Goal: Transaction & Acquisition: Purchase product/service

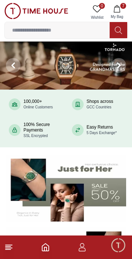
click at [32, 29] on input at bounding box center [57, 30] width 105 height 15
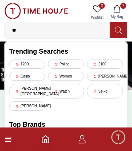
type input "*"
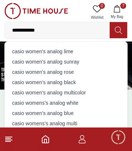
type input "**********"
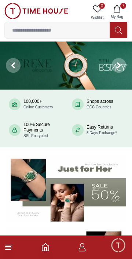
click at [106, 80] on button at bounding box center [119, 66] width 26 height 48
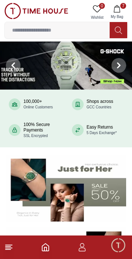
click at [108, 82] on button at bounding box center [119, 66] width 26 height 48
click at [69, 61] on img at bounding box center [66, 66] width 132 height 48
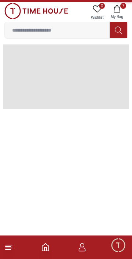
click at [66, 64] on span at bounding box center [66, 76] width 126 height 65
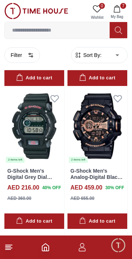
scroll to position [1078, 0]
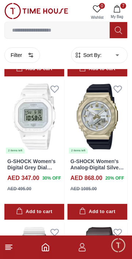
scroll to position [2803, 0]
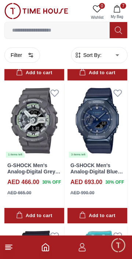
scroll to position [4257, 0]
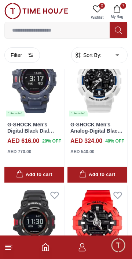
scroll to position [5598, 0]
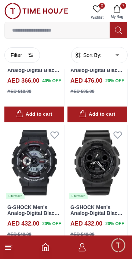
scroll to position [6090, 0]
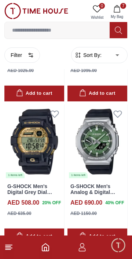
scroll to position [3064, 0]
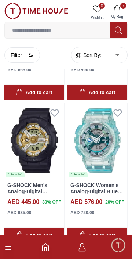
scroll to position [2923, 0]
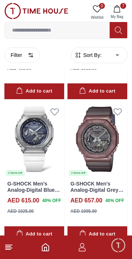
scroll to position [1490, 0]
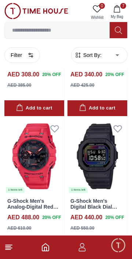
scroll to position [1477, 0]
click at [46, 249] on icon "Home" at bounding box center [45, 247] width 9 height 9
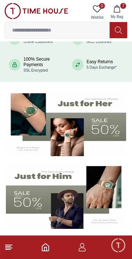
scroll to position [66, 0]
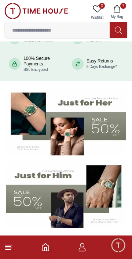
click at [91, 198] on img at bounding box center [66, 194] width 120 height 67
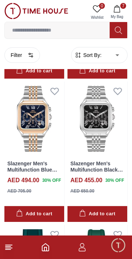
scroll to position [1006, 0]
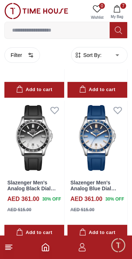
scroll to position [1274, 0]
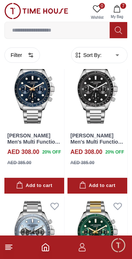
scroll to position [6966, 0]
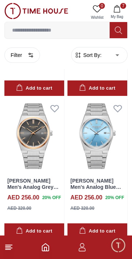
scroll to position [7138, 0]
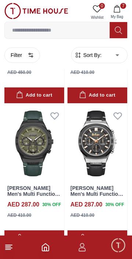
scroll to position [9810, 0]
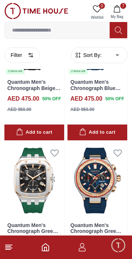
scroll to position [11264, 0]
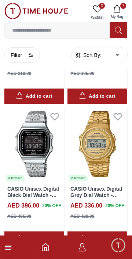
scroll to position [11714, 0]
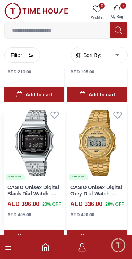
click at [37, 145] on img at bounding box center [34, 142] width 60 height 75
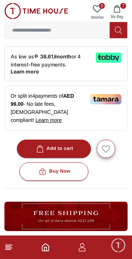
scroll to position [244, 0]
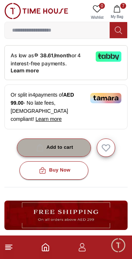
click at [54, 143] on div "Add to cart" at bounding box center [54, 147] width 39 height 8
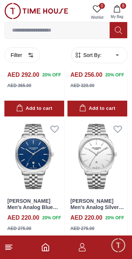
scroll to position [4258, 0]
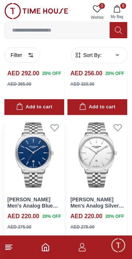
click at [33, 154] on img at bounding box center [34, 155] width 60 height 75
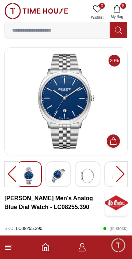
click at [79, 123] on img at bounding box center [66, 102] width 111 height 96
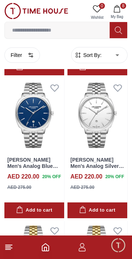
scroll to position [4303, 0]
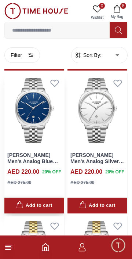
click at [35, 206] on div "Add to cart" at bounding box center [34, 205] width 36 height 8
click at [37, 208] on div "Add to cart" at bounding box center [34, 205] width 36 height 8
click at [119, 4] on button "10 My Bag" at bounding box center [117, 12] width 21 height 19
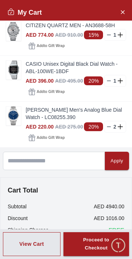
scroll to position [246, 0]
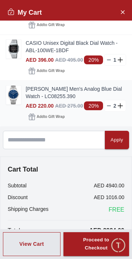
click at [109, 106] on line at bounding box center [109, 106] width 3 height 0
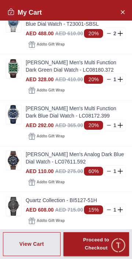
scroll to position [0, 0]
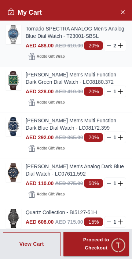
click at [109, 46] on line at bounding box center [109, 46] width 3 height 0
click at [12, 34] on img at bounding box center [13, 34] width 15 height 19
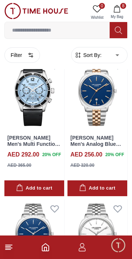
scroll to position [4177, 0]
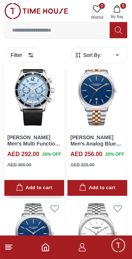
click at [30, 189] on div "Add to cart" at bounding box center [34, 188] width 36 height 8
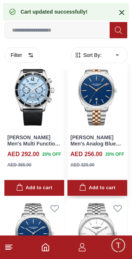
click at [94, 187] on div "Add to cart" at bounding box center [97, 188] width 36 height 8
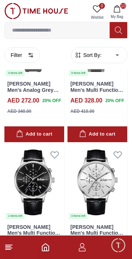
scroll to position [12686, 0]
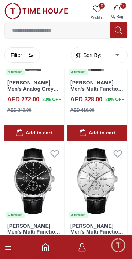
scroll to position [12728, 0]
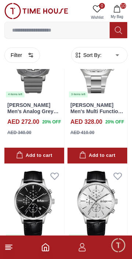
scroll to position [12706, 0]
